Goal: Task Accomplishment & Management: Manage account settings

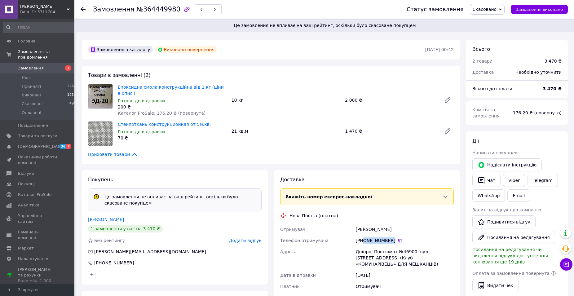
drag, startPoint x: 364, startPoint y: 235, endPoint x: 392, endPoint y: 232, distance: 28.4
click at [392, 238] on div "[PHONE_NUMBER]" at bounding box center [405, 241] width 98 height 6
copy div "0 99 347 48 25"
click at [32, 171] on span "Відгуки" at bounding box center [37, 174] width 39 height 6
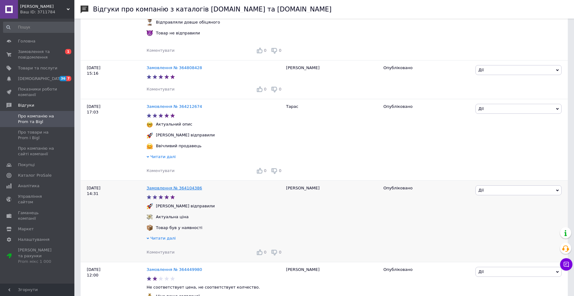
scroll to position [285, 0]
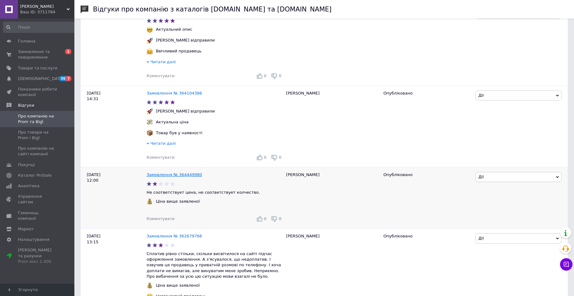
click at [180, 177] on link "Замовлення № 364449980" at bounding box center [175, 174] width 56 height 5
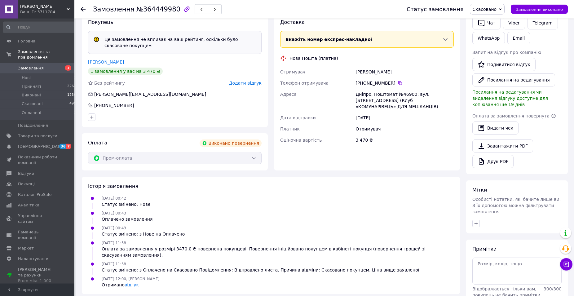
scroll to position [177, 0]
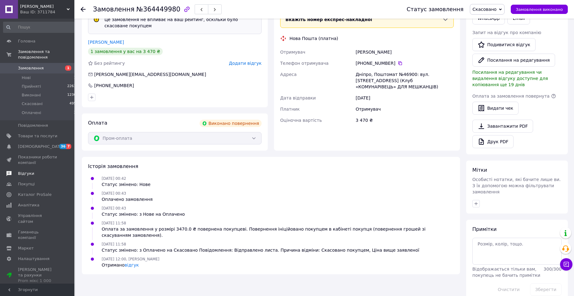
click at [28, 171] on span "Відгуки" at bounding box center [26, 174] width 16 height 6
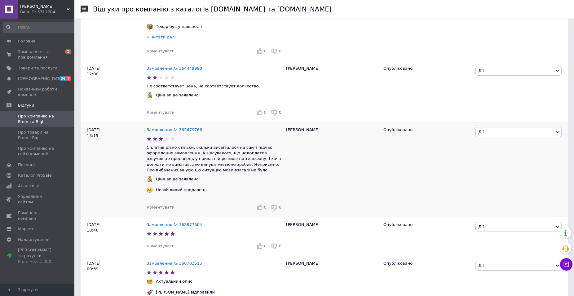
scroll to position [380, 0]
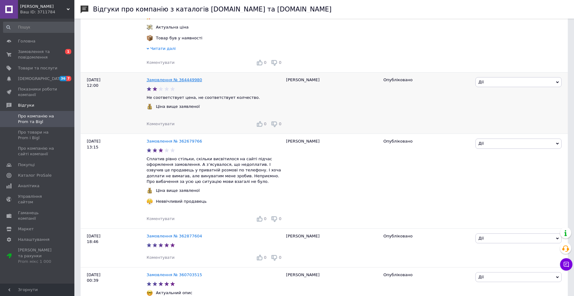
click at [176, 82] on link "Замовлення № 364449980" at bounding box center [175, 80] width 56 height 5
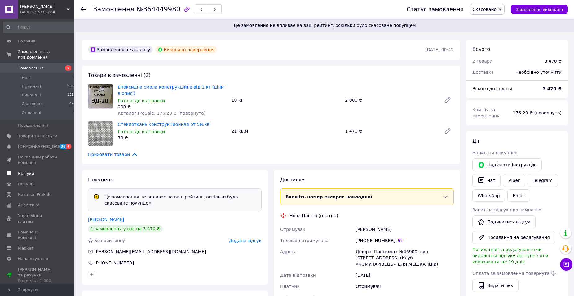
click at [29, 171] on span "Відгуки" at bounding box center [26, 174] width 16 height 6
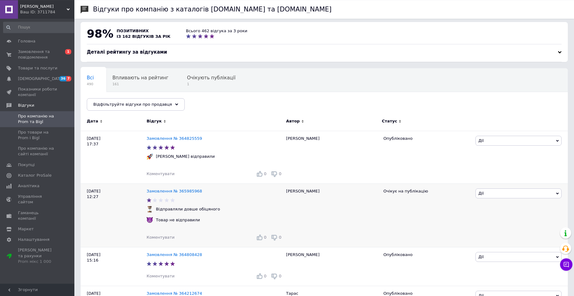
scroll to position [63, 0]
